Goal: Check status: Check status

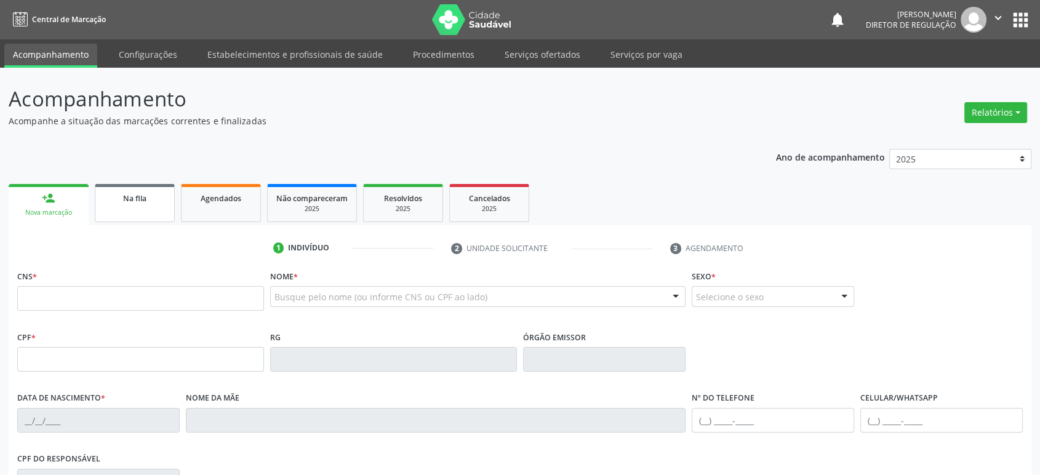
click at [127, 205] on link "Na fila" at bounding box center [135, 203] width 80 height 38
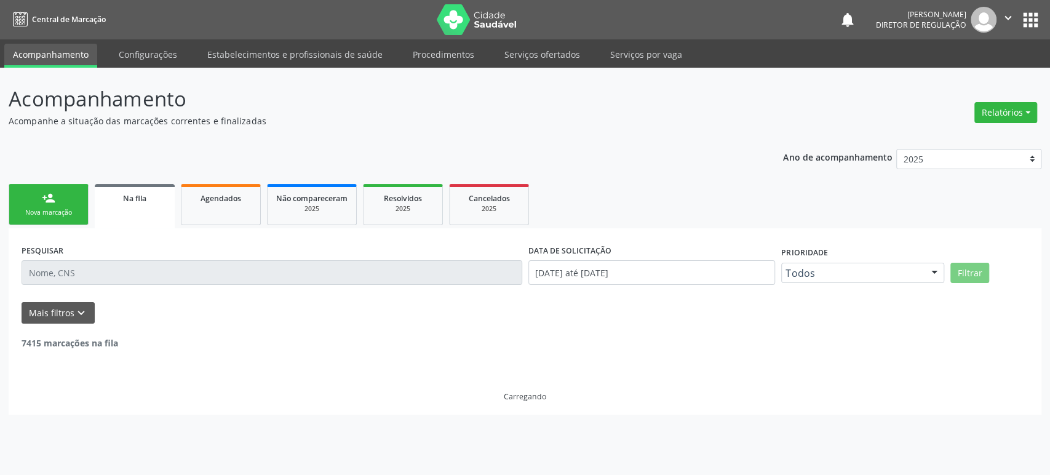
click at [118, 289] on div "PESQUISAR" at bounding box center [271, 267] width 507 height 52
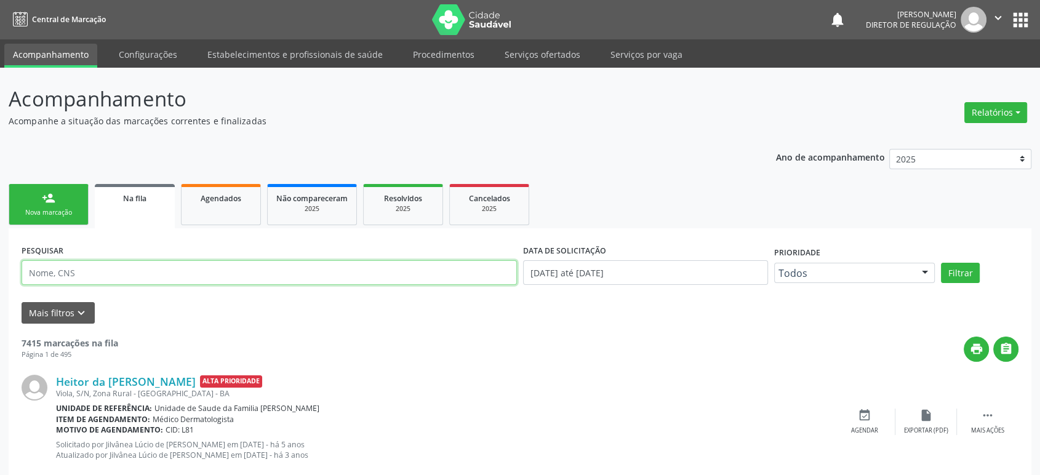
click at [48, 278] on input "text" at bounding box center [269, 272] width 495 height 25
click at [941, 263] on button "Filtrar" at bounding box center [960, 273] width 39 height 21
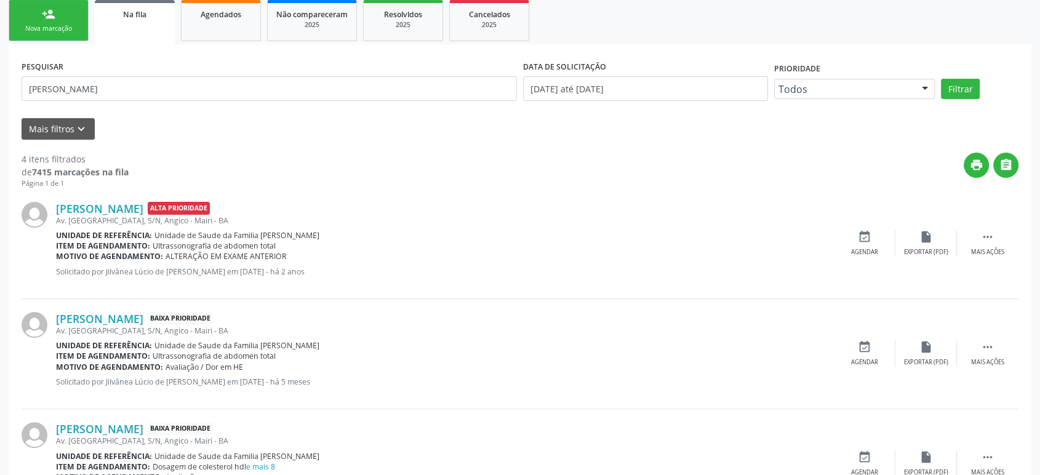
scroll to position [358, 0]
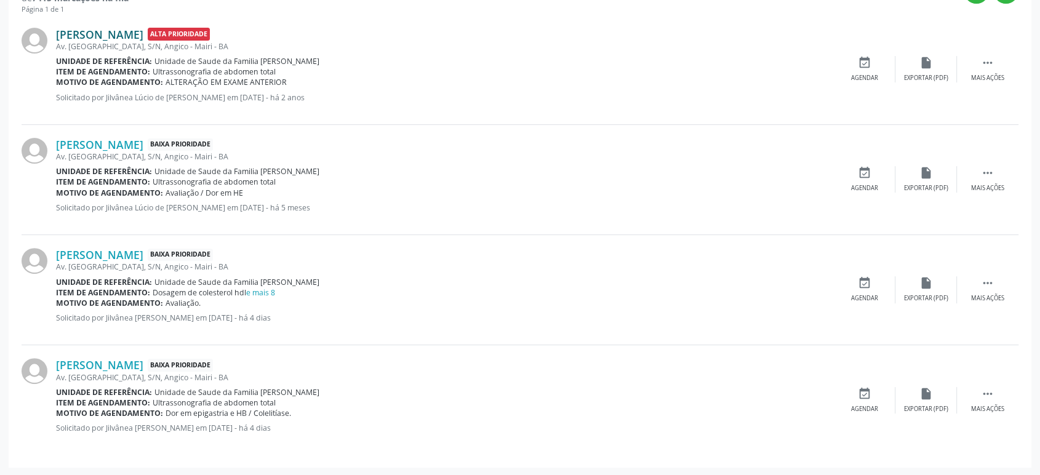
click at [138, 29] on link "[PERSON_NAME]" at bounding box center [99, 35] width 87 height 14
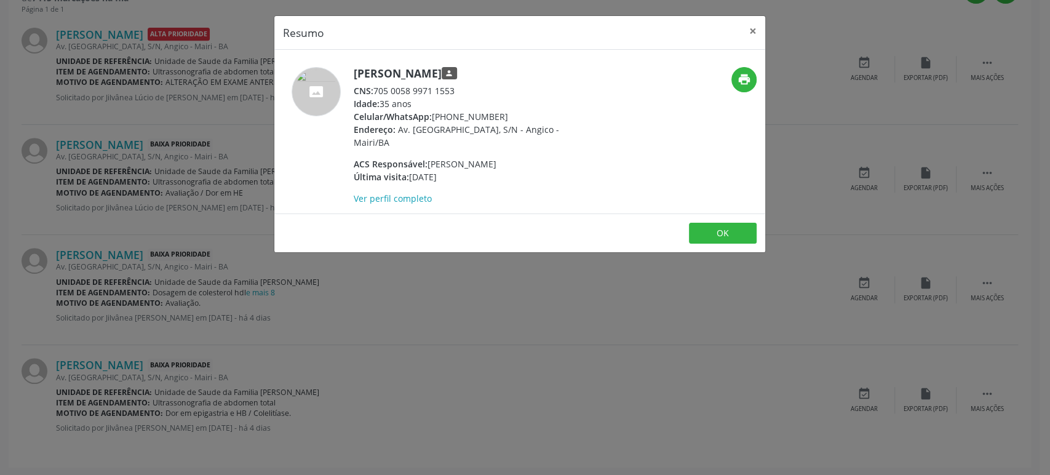
drag, startPoint x: 352, startPoint y: 74, endPoint x: 501, endPoint y: 74, distance: 149.5
click at [501, 74] on div "[PERSON_NAME] person CNS: 705 0058 9971 1553 Idade: 35 anos Celular/WhatsApp: […" at bounding box center [437, 136] width 327 height 138
copy h5 "[PERSON_NAME]"
click at [160, 166] on div "Resumo × [PERSON_NAME] person CNS: 705 0058 9971 1553 Idade: 35 anos Celular/Wh…" at bounding box center [525, 237] width 1050 height 475
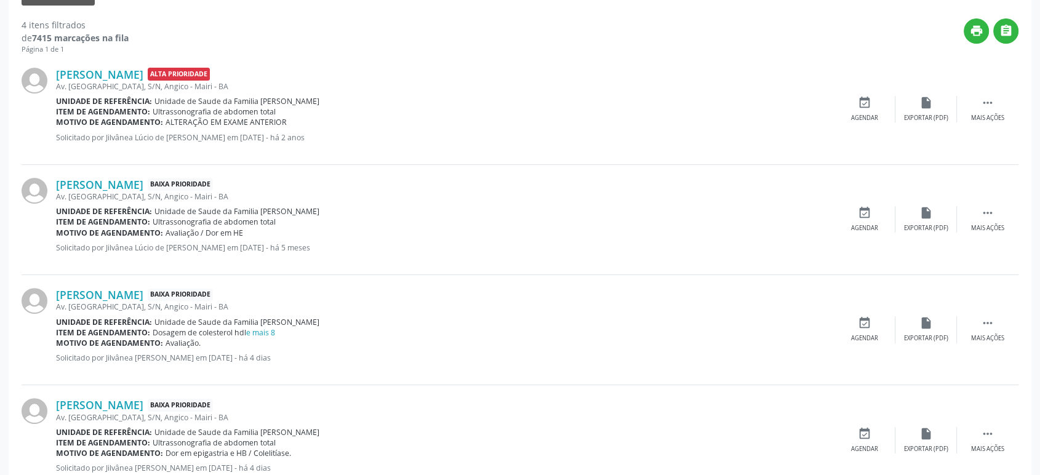
scroll to position [153, 0]
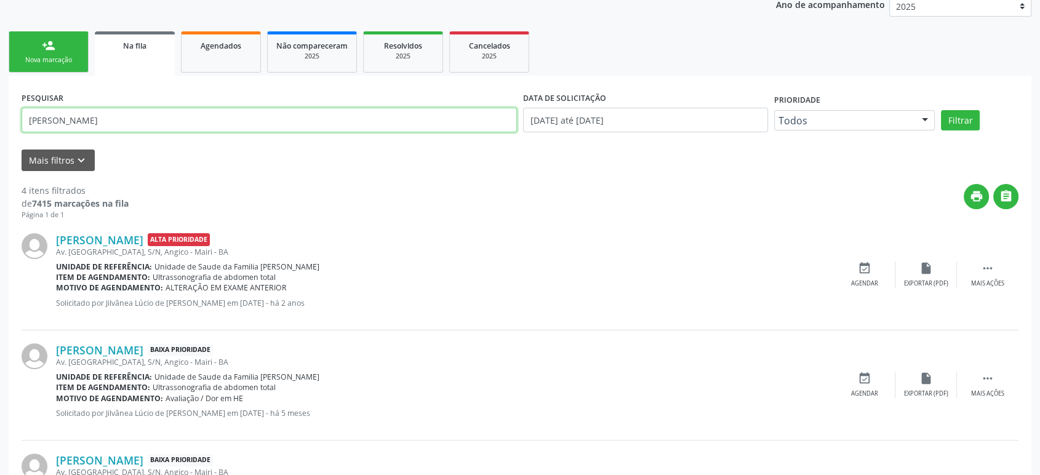
click at [54, 112] on input "[PERSON_NAME]" at bounding box center [269, 120] width 495 height 25
paste input "[PERSON_NAME]"
click at [941, 110] on button "Filtrar" at bounding box center [960, 120] width 39 height 21
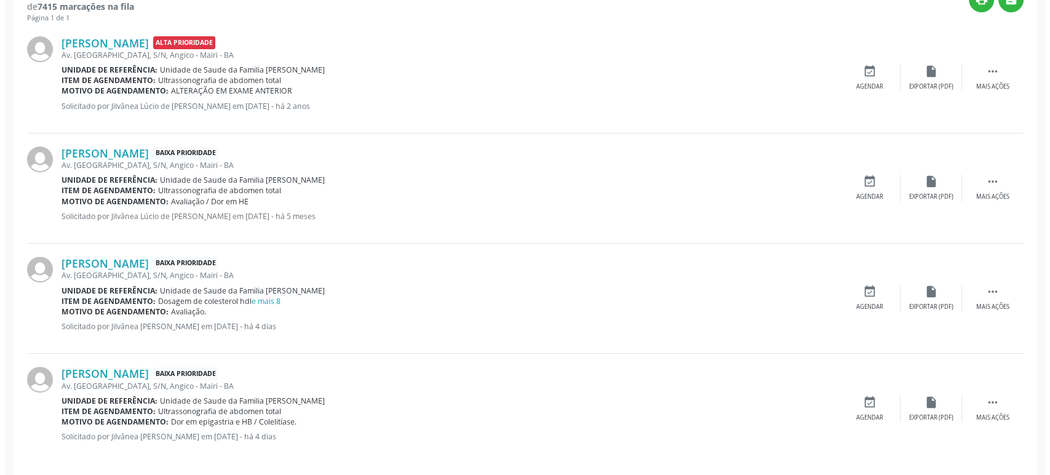
scroll to position [358, 0]
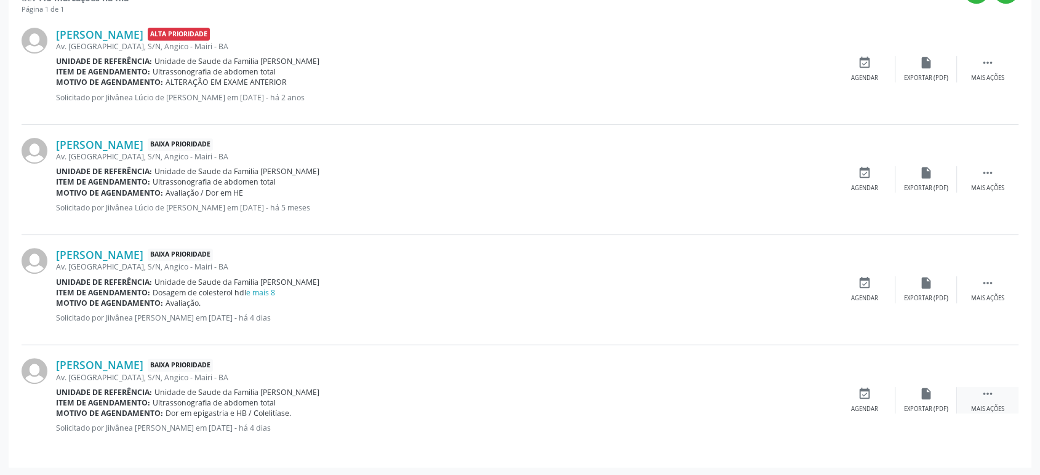
click at [981, 388] on icon "" at bounding box center [988, 394] width 14 height 14
click at [859, 389] on icon "cancel" at bounding box center [865, 394] width 14 height 14
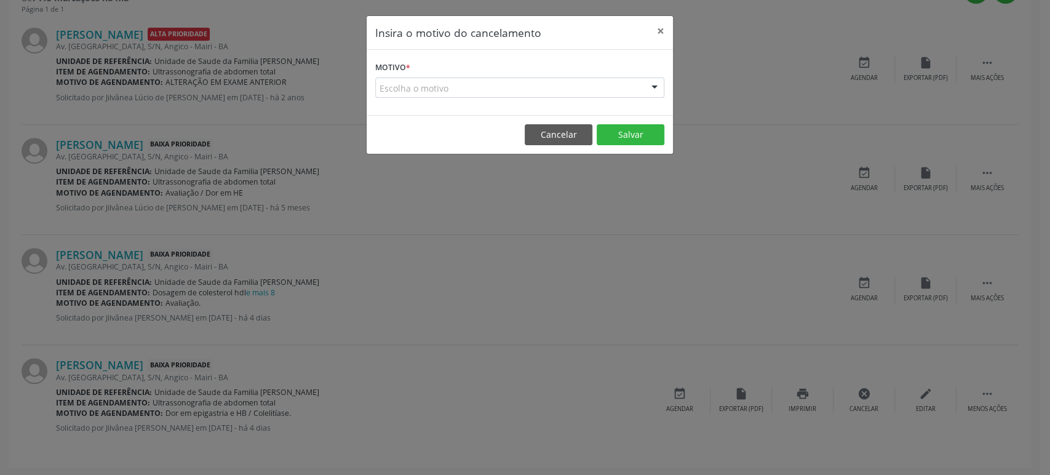
click at [452, 88] on div "Escolha o motivo" at bounding box center [519, 88] width 289 height 21
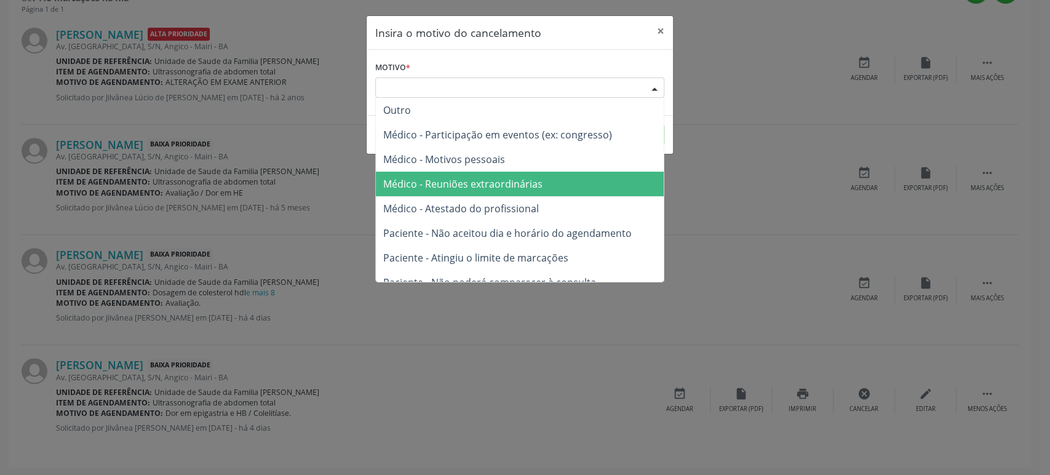
click at [477, 195] on span "Médico - Reuniões extraordinárias" at bounding box center [520, 184] width 288 height 25
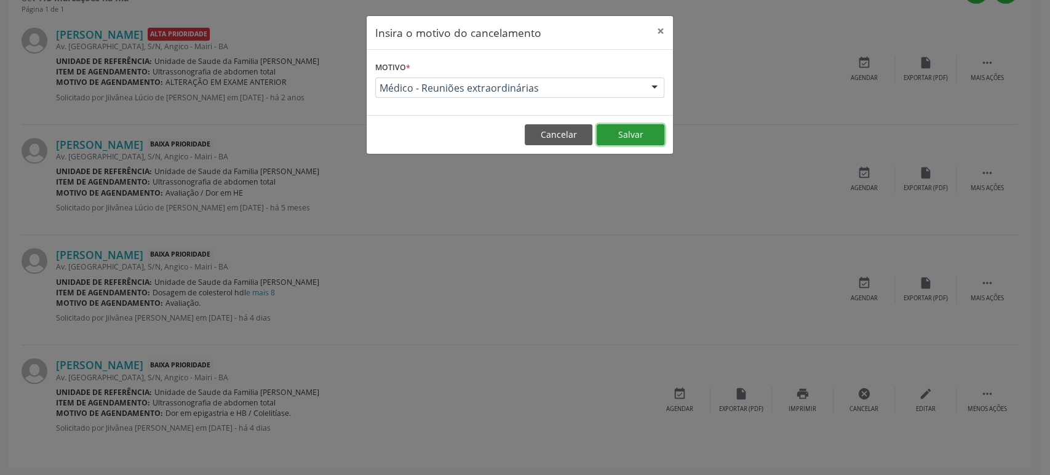
click at [630, 135] on button "Salvar" at bounding box center [631, 134] width 68 height 21
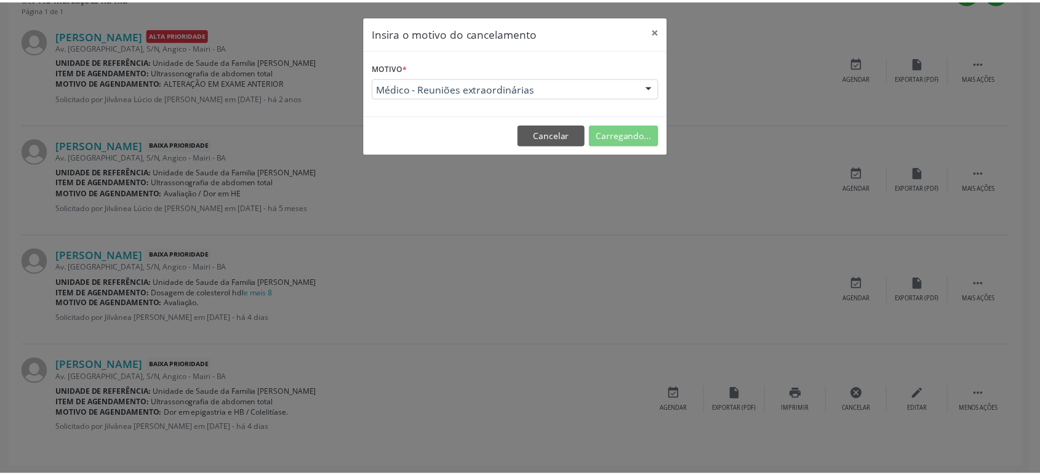
scroll to position [0, 0]
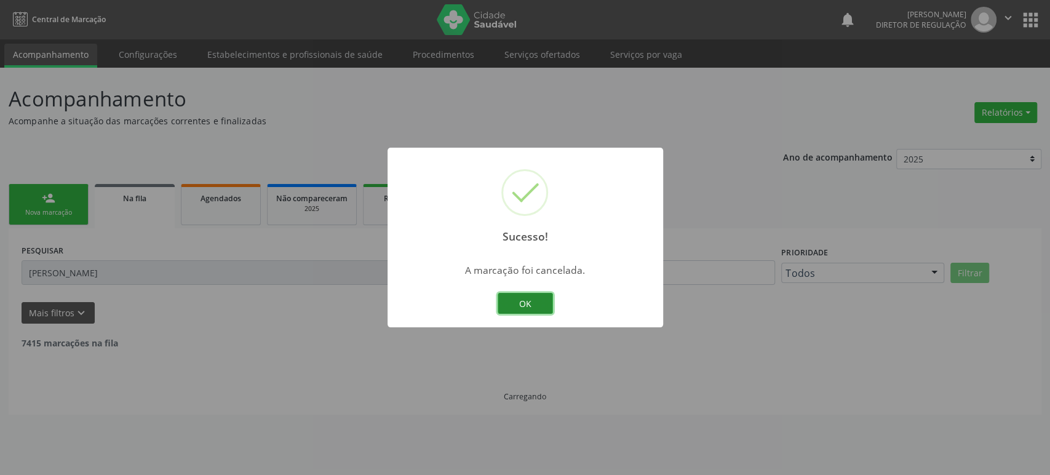
click at [533, 299] on button "OK" at bounding box center [525, 303] width 55 height 21
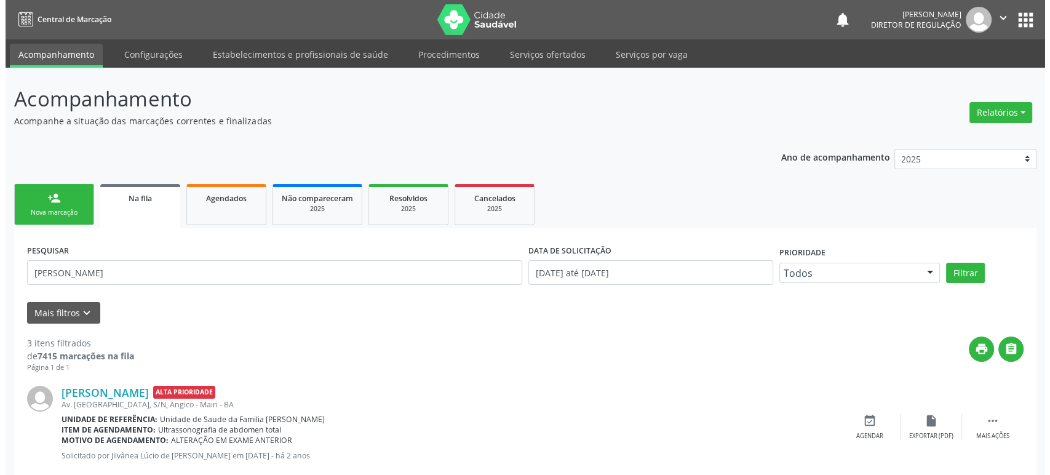
scroll to position [205, 0]
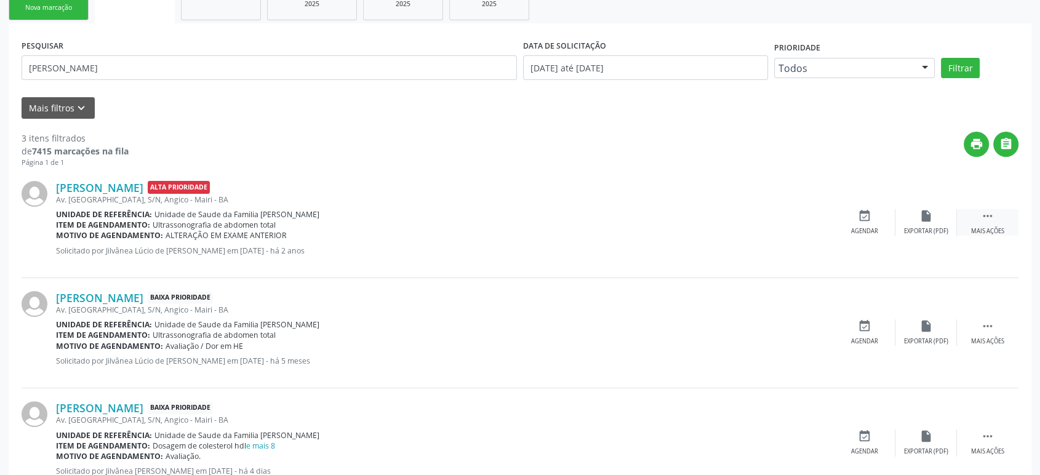
click at [996, 210] on div " Mais ações" at bounding box center [988, 222] width 62 height 26
click at [870, 220] on icon "cancel" at bounding box center [865, 216] width 14 height 14
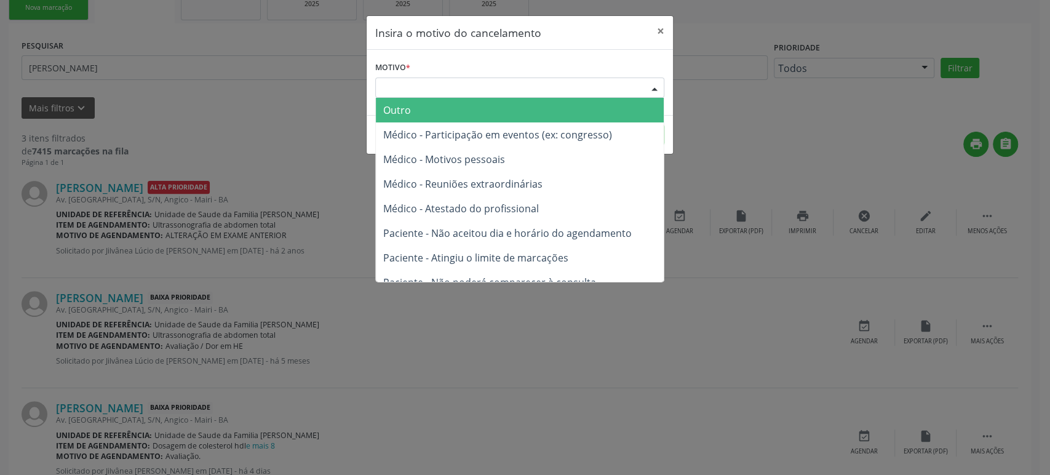
click at [533, 78] on div "Escolha o motivo" at bounding box center [519, 88] width 289 height 21
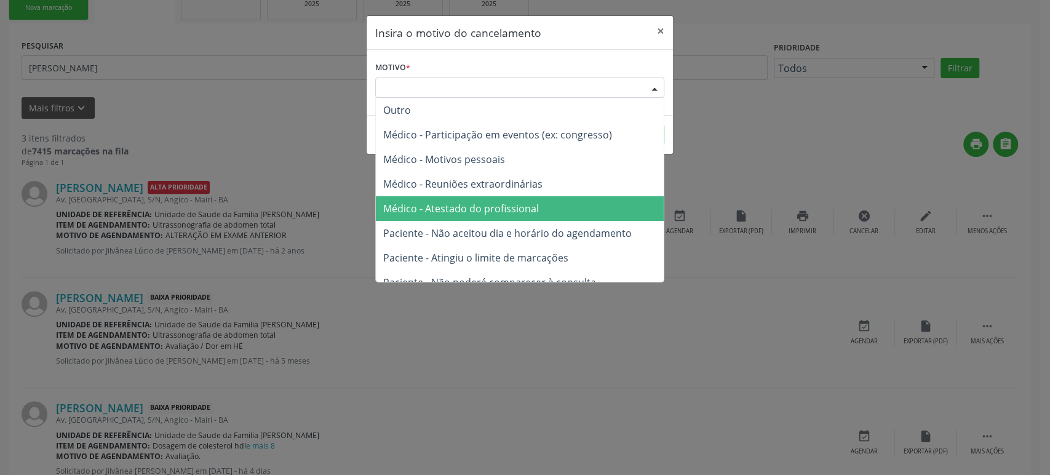
click at [440, 206] on span "Médico - Atestado do profissional" at bounding box center [461, 209] width 156 height 14
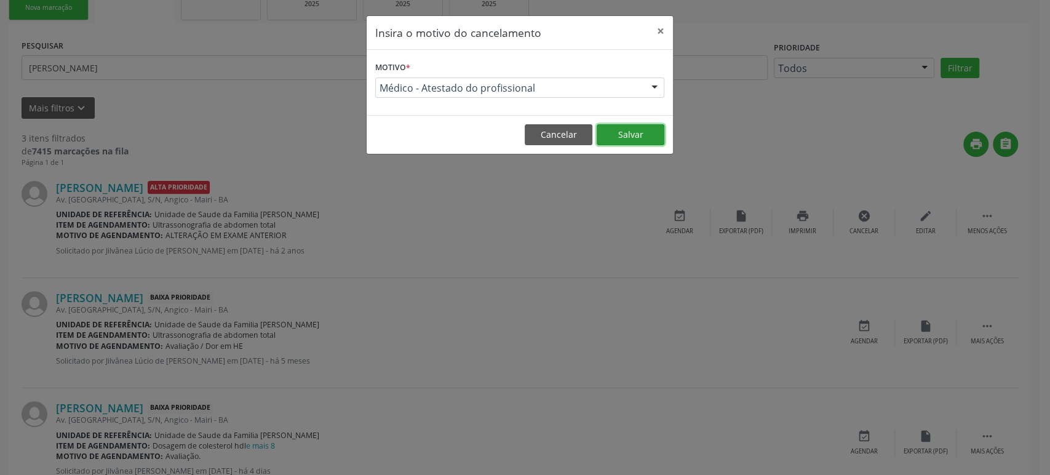
click at [634, 129] on button "Salvar" at bounding box center [631, 134] width 68 height 21
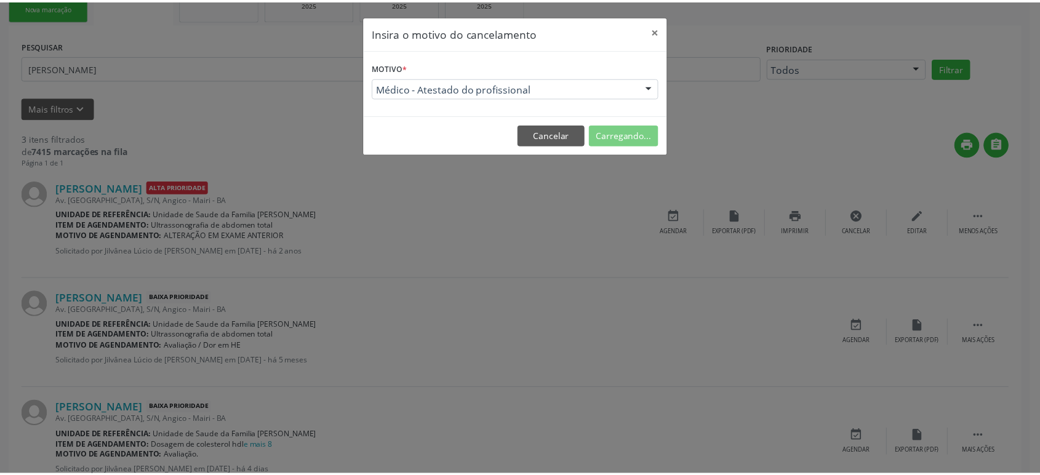
scroll to position [0, 0]
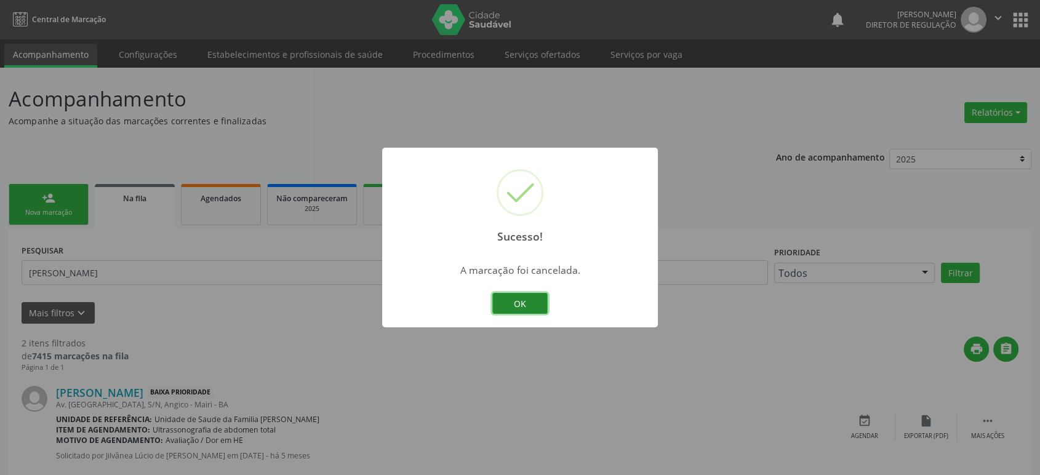
click at [513, 304] on button "OK" at bounding box center [519, 303] width 55 height 21
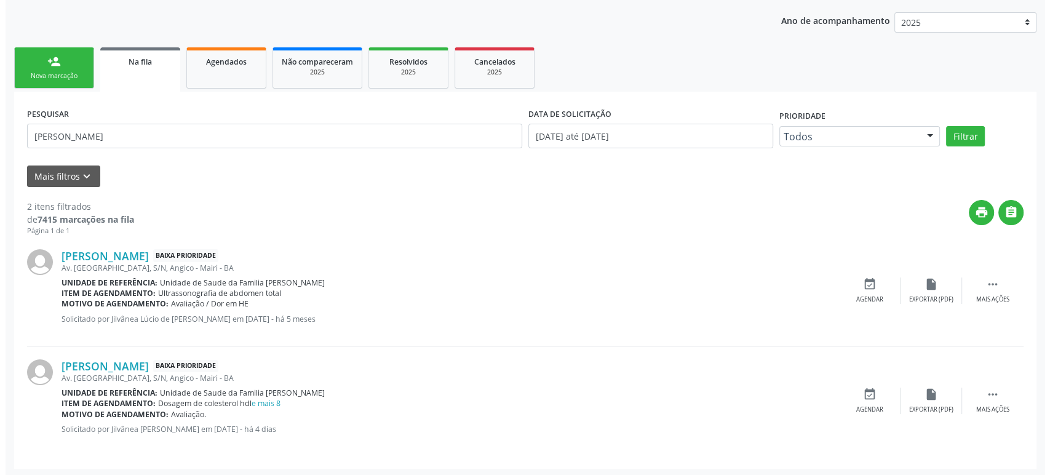
scroll to position [138, 0]
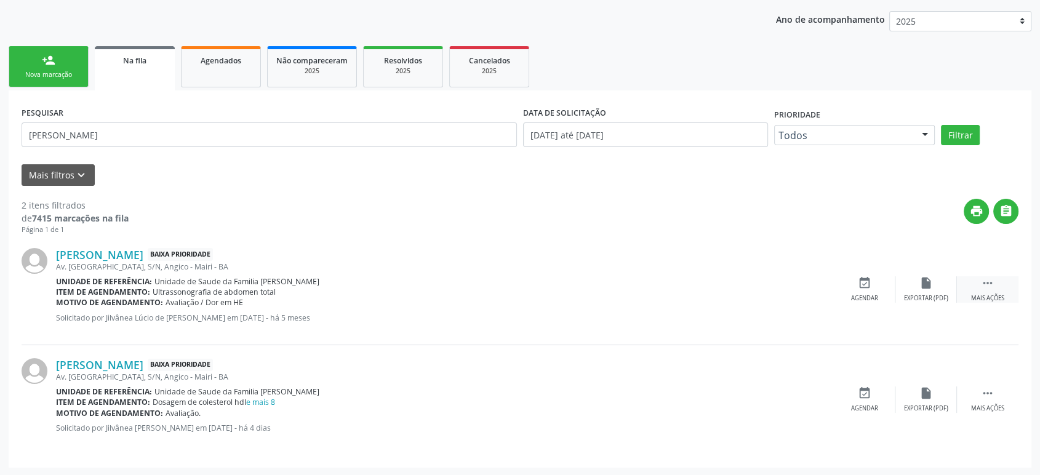
click at [989, 289] on icon "" at bounding box center [988, 283] width 14 height 14
click at [852, 285] on div "cancel Cancelar" at bounding box center [865, 289] width 62 height 26
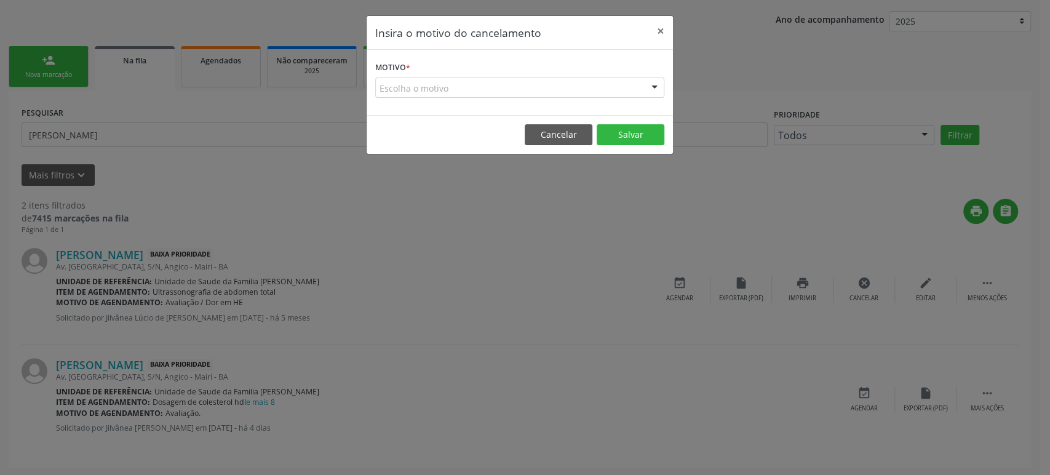
click at [418, 90] on div "Escolha o motivo" at bounding box center [519, 88] width 289 height 21
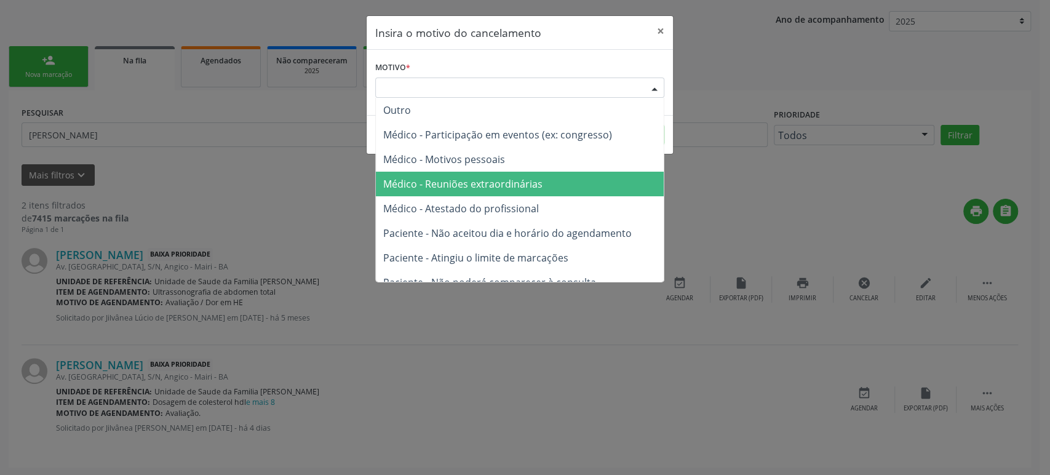
click at [429, 193] on span "Médico - Reuniões extraordinárias" at bounding box center [520, 184] width 288 height 25
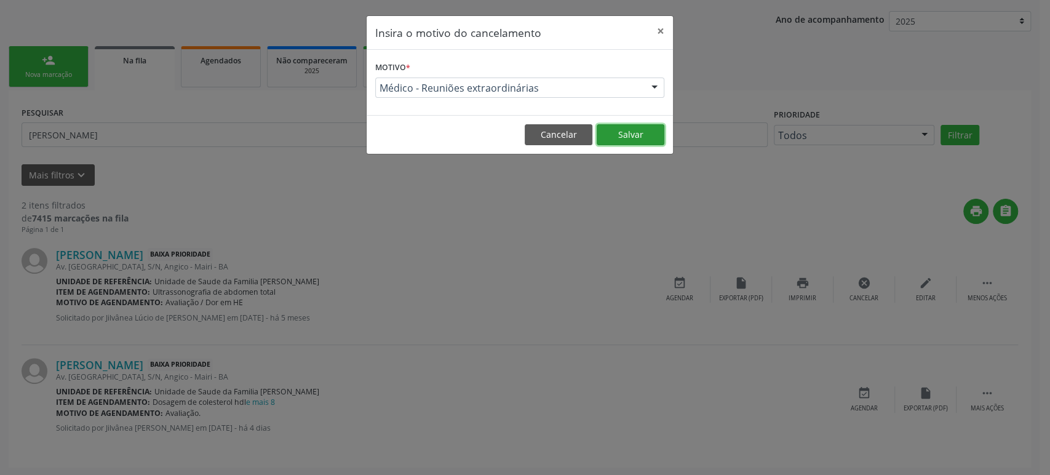
click at [628, 135] on button "Salvar" at bounding box center [631, 134] width 68 height 21
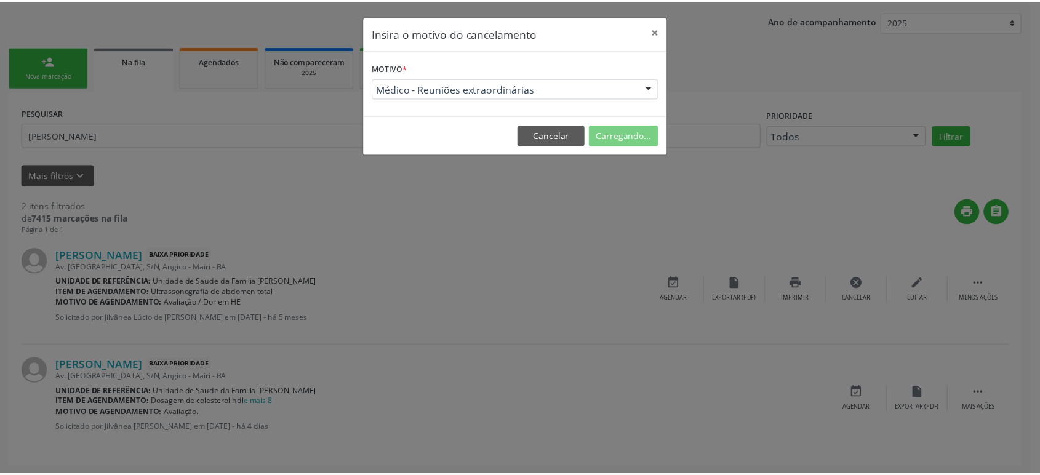
scroll to position [0, 0]
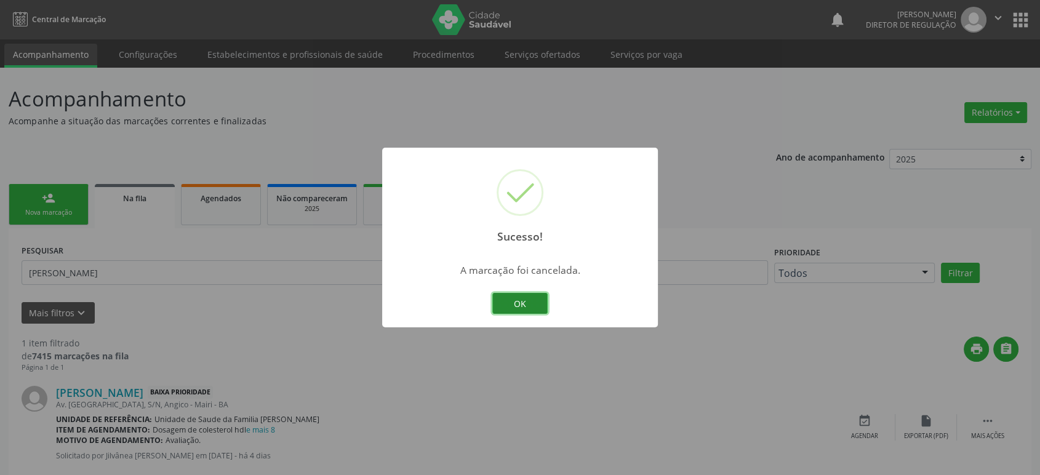
click at [522, 305] on button "OK" at bounding box center [519, 303] width 55 height 21
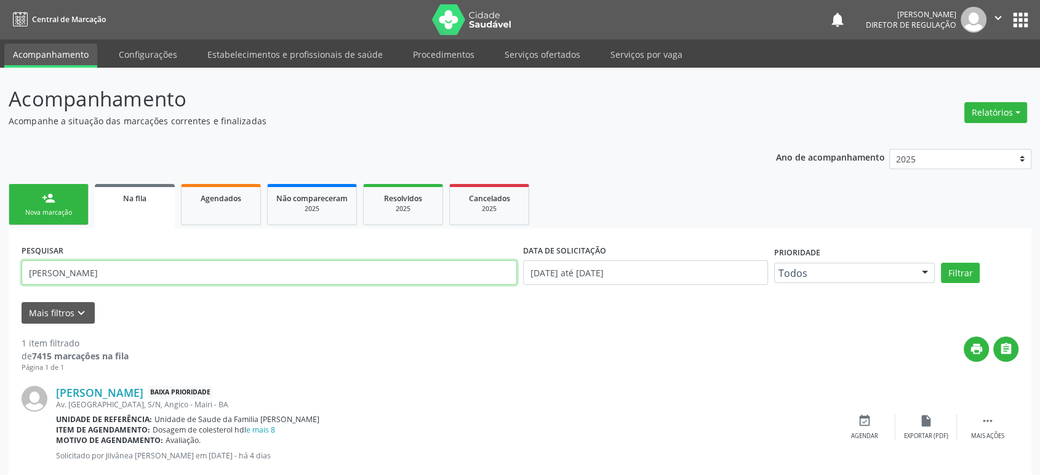
click at [164, 262] on input "[PERSON_NAME]" at bounding box center [269, 272] width 495 height 25
click at [941, 263] on button "Filtrar" at bounding box center [960, 273] width 39 height 21
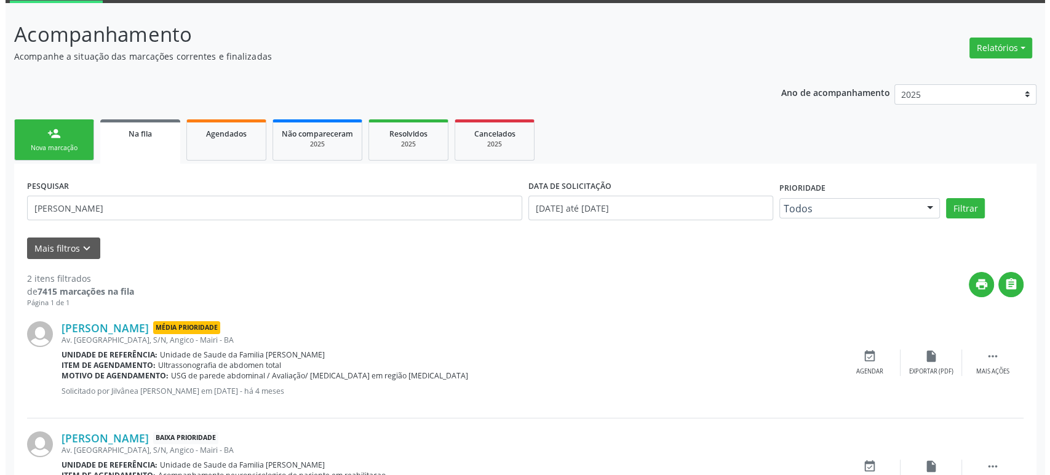
scroll to position [138, 0]
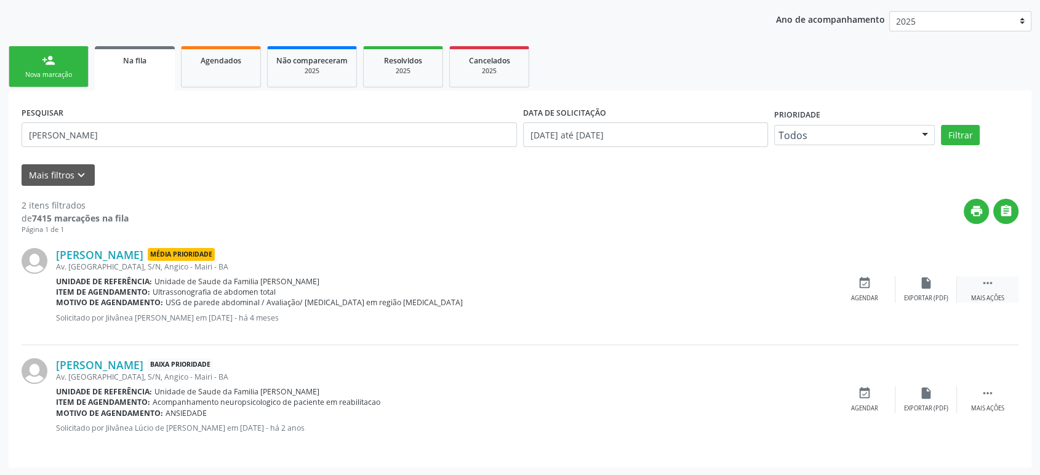
click at [984, 289] on div " Mais ações" at bounding box center [988, 289] width 62 height 26
click at [108, 257] on link "[PERSON_NAME]" at bounding box center [99, 255] width 87 height 14
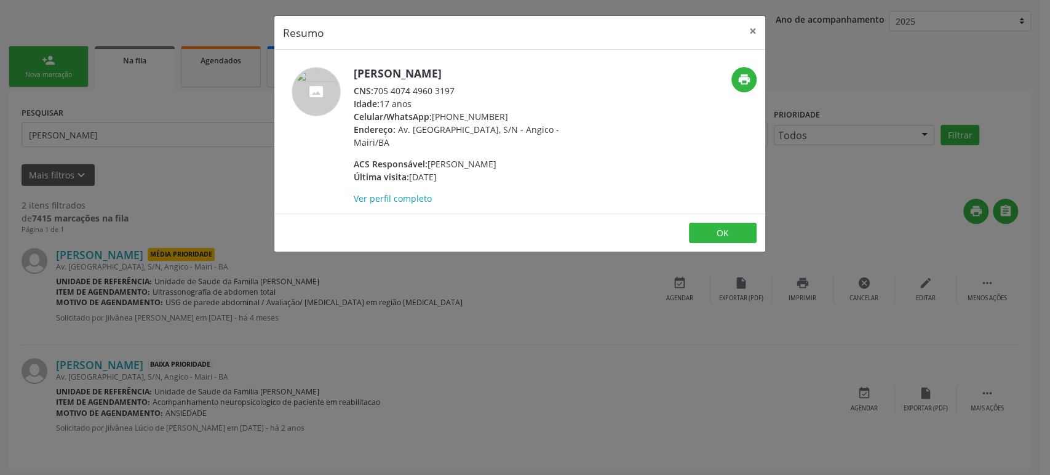
drag, startPoint x: 353, startPoint y: 73, endPoint x: 506, endPoint y: 68, distance: 153.3
click at [506, 68] on div "[PERSON_NAME] CNS: 705 4074 4960 3197 Idade: 17 anos Celular/WhatsApp: [PHONE_N…" at bounding box center [437, 136] width 327 height 138
copy h5 "[PERSON_NAME]"
click at [309, 385] on div "Resumo × [PERSON_NAME] CNS: 705 4074 4960 3197 Idade: 17 anos Celular/WhatsApp:…" at bounding box center [525, 237] width 1050 height 475
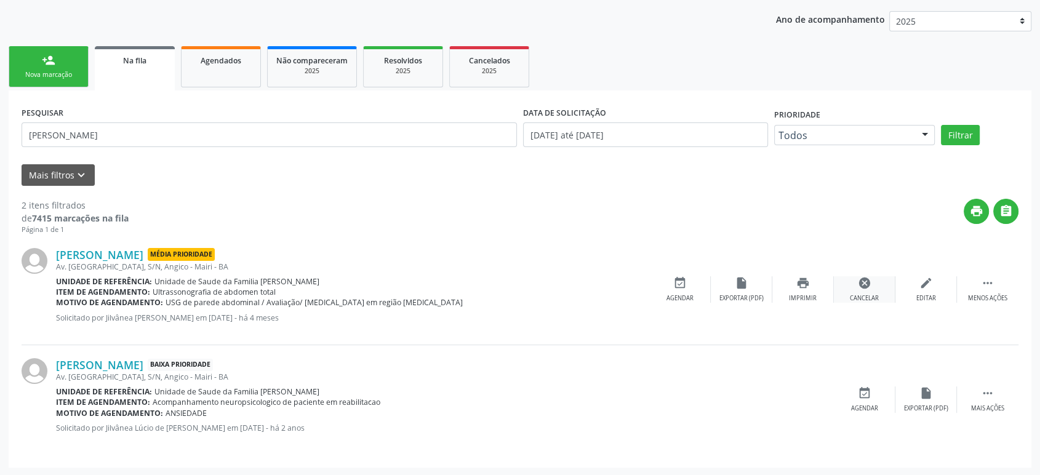
click at [858, 282] on icon "cancel" at bounding box center [865, 283] width 14 height 14
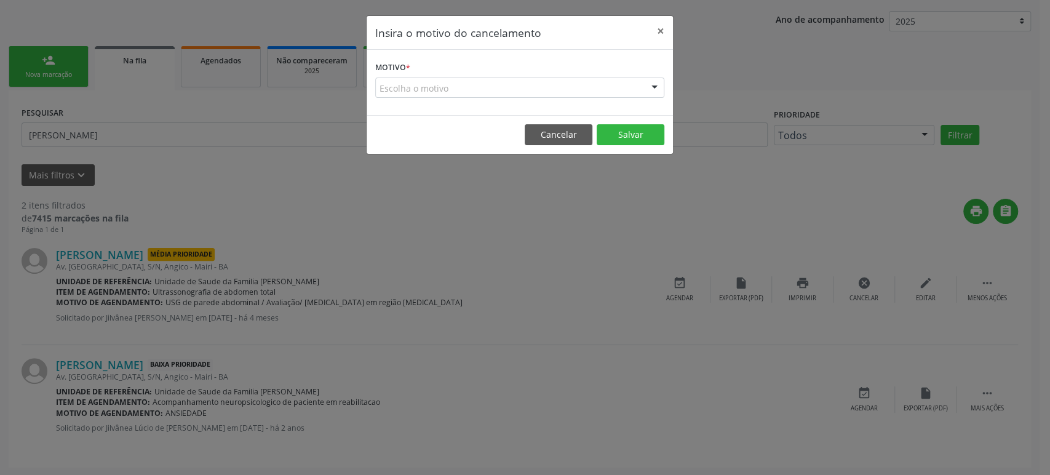
click at [421, 92] on div "Escolha o motivo" at bounding box center [519, 88] width 289 height 21
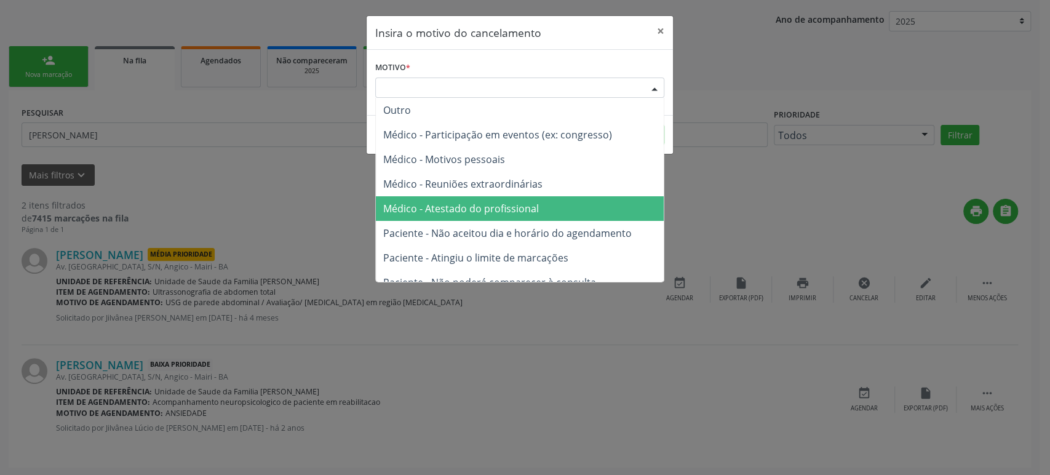
click at [460, 205] on span "Médico - Atestado do profissional" at bounding box center [461, 209] width 156 height 14
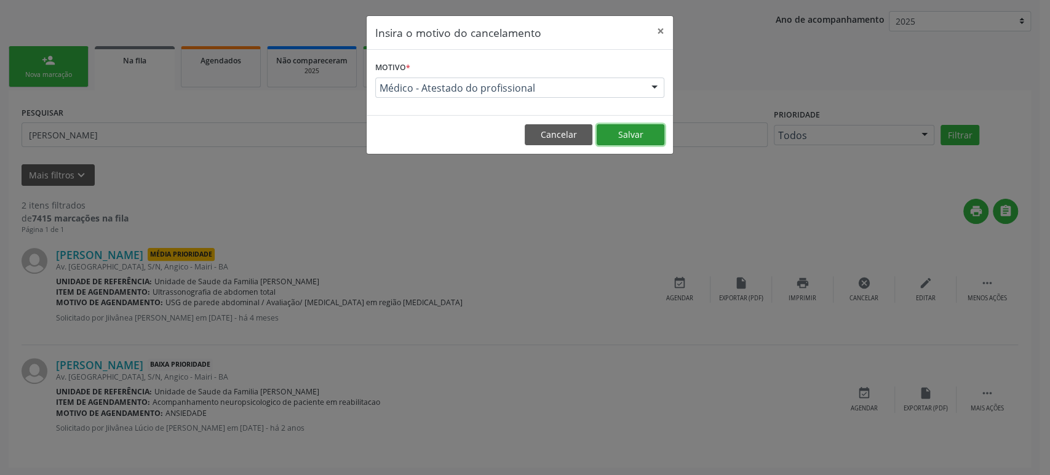
click at [634, 135] on button "Salvar" at bounding box center [631, 134] width 68 height 21
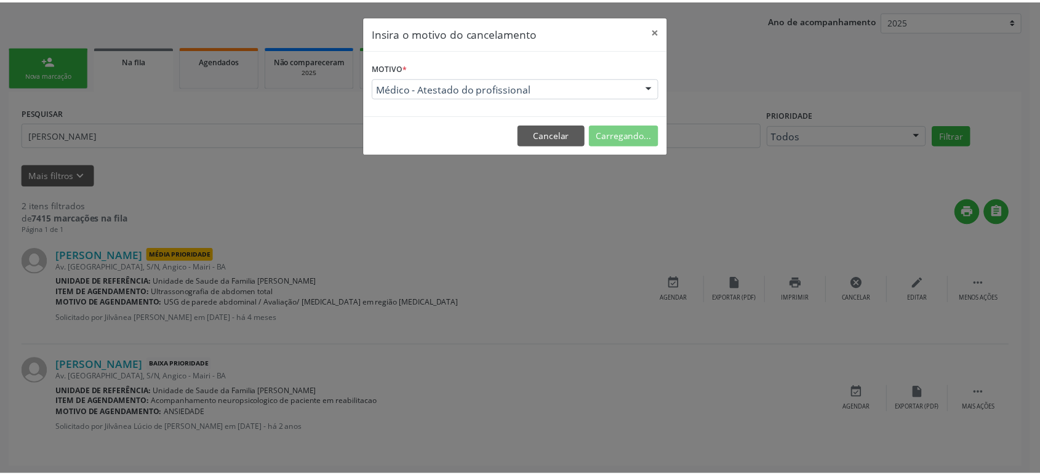
scroll to position [0, 0]
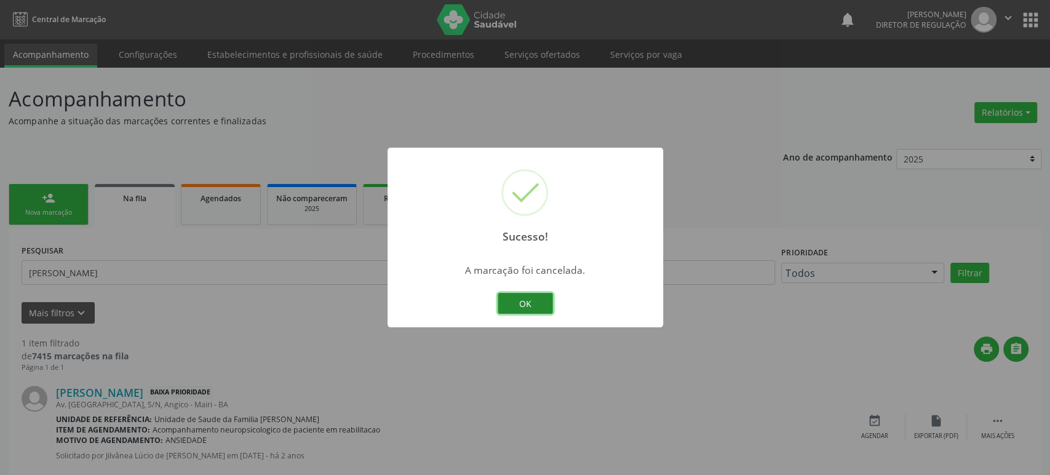
click at [530, 306] on button "OK" at bounding box center [525, 303] width 55 height 21
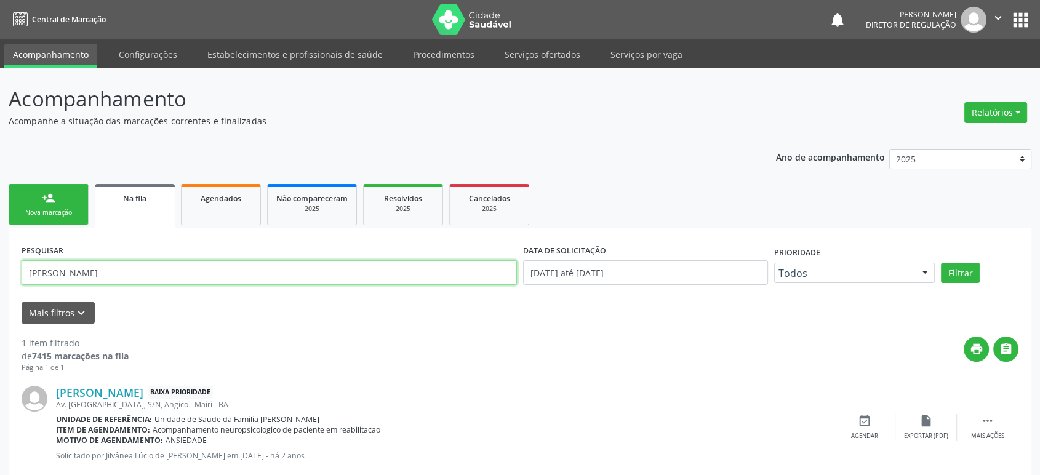
click at [215, 279] on input "[PERSON_NAME]" at bounding box center [269, 272] width 495 height 25
click at [941, 263] on button "Filtrar" at bounding box center [960, 273] width 39 height 21
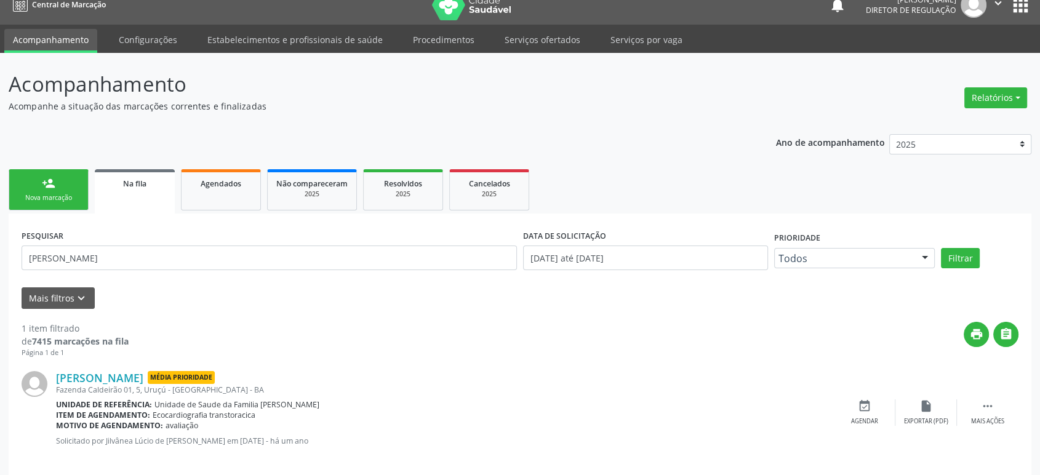
scroll to position [28, 0]
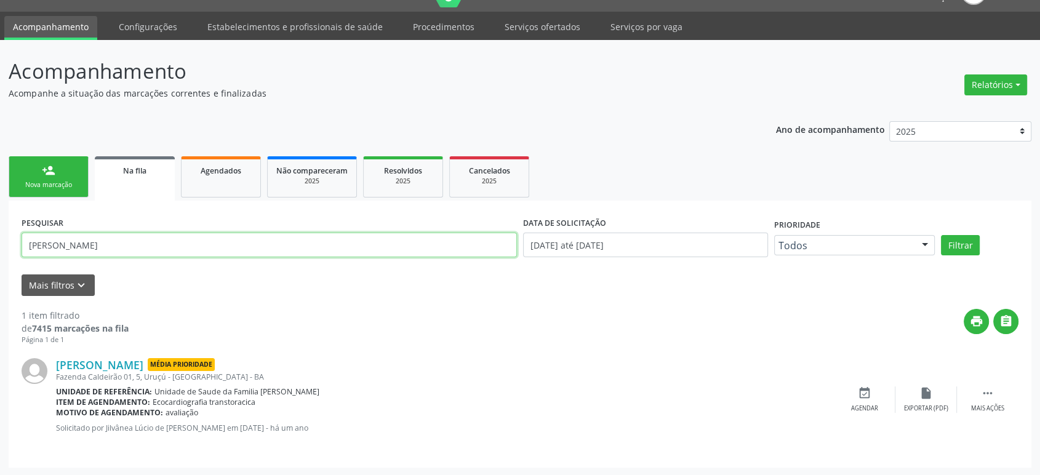
click at [162, 245] on input "[PERSON_NAME]" at bounding box center [269, 245] width 495 height 25
paste input "[PERSON_NAME]"
type input "[PERSON_NAME]"
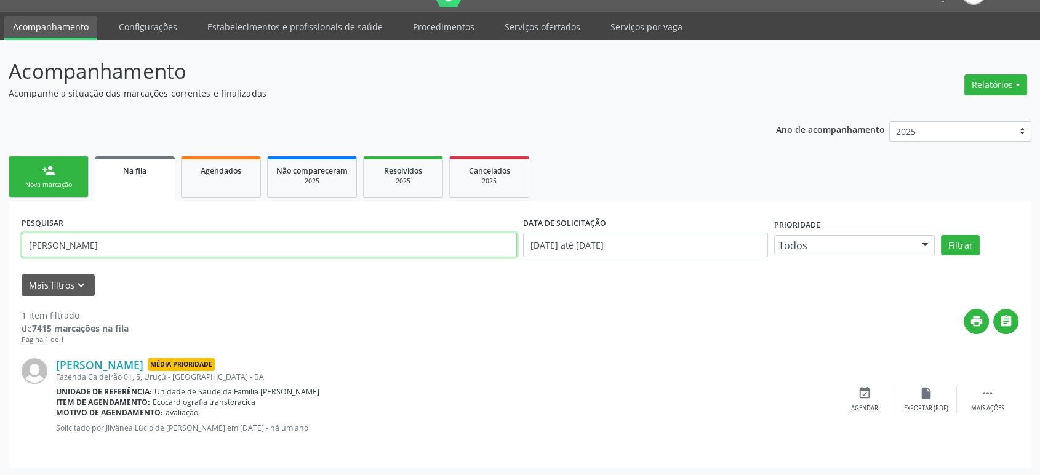
click at [941, 235] on button "Filtrar" at bounding box center [960, 245] width 39 height 21
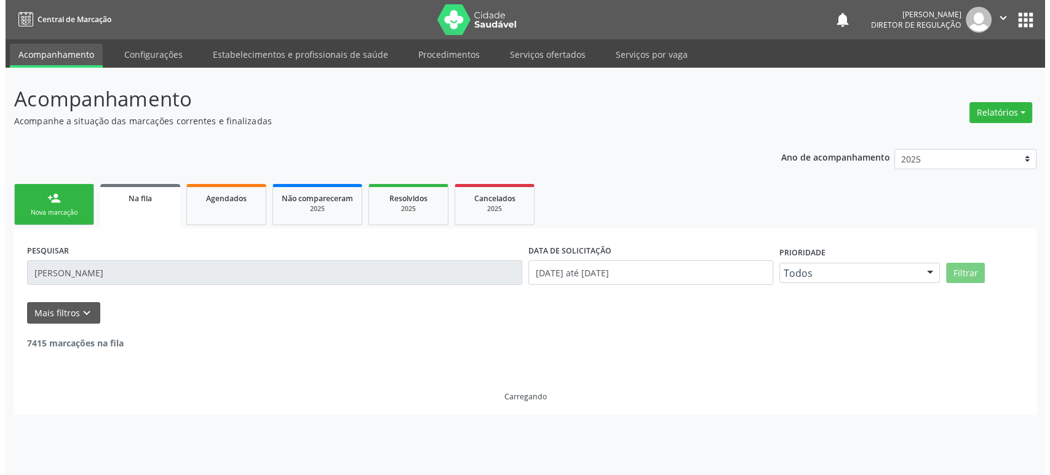
scroll to position [0, 0]
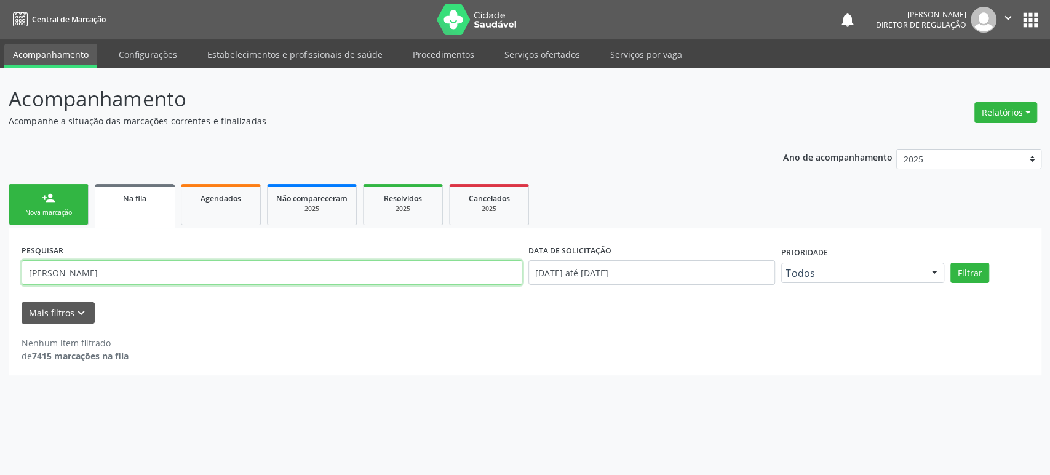
click at [207, 274] on input "[PERSON_NAME]" at bounding box center [272, 272] width 501 height 25
click at [113, 273] on input "[PERSON_NAME]" at bounding box center [272, 272] width 501 height 25
